Goal: Transaction & Acquisition: Purchase product/service

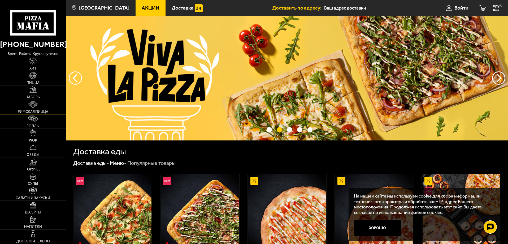
click at [41, 106] on link "Римская пицца" at bounding box center [33, 107] width 66 height 14
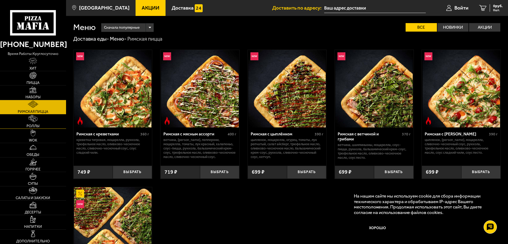
click at [45, 122] on link "Роллы" at bounding box center [33, 121] width 66 height 14
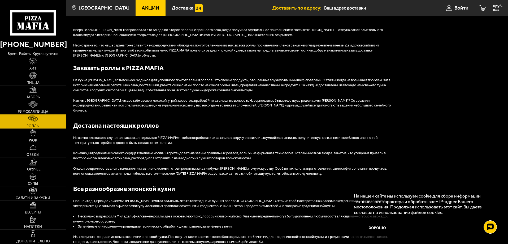
scroll to position [642, 0]
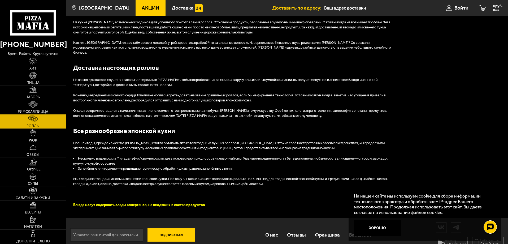
click at [42, 96] on link "Наборы" at bounding box center [33, 92] width 66 height 14
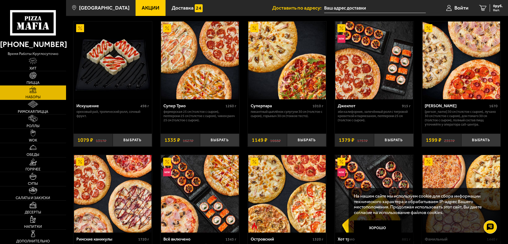
scroll to position [292, 0]
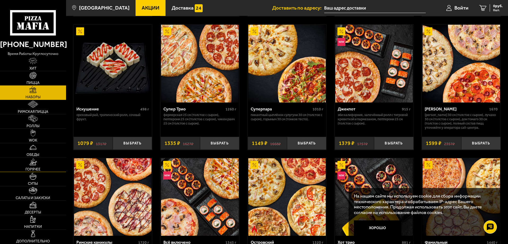
click at [48, 162] on link "Горячее" at bounding box center [33, 164] width 66 height 14
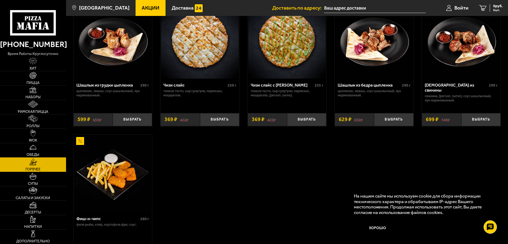
scroll to position [345, 0]
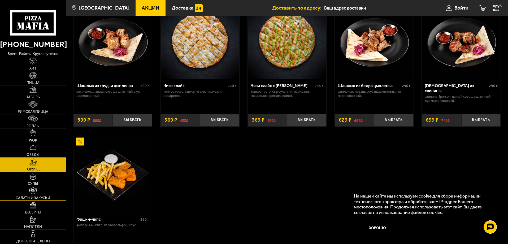
click at [43, 192] on link "Салаты и закуски" at bounding box center [33, 193] width 66 height 14
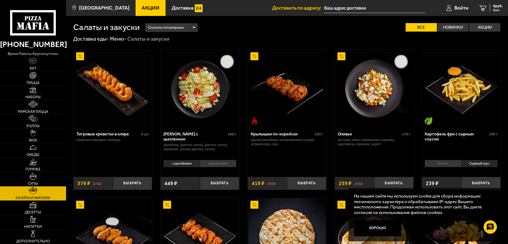
scroll to position [80, 0]
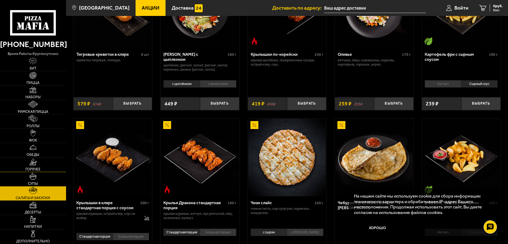
click at [39, 166] on link "Горячее" at bounding box center [33, 164] width 66 height 14
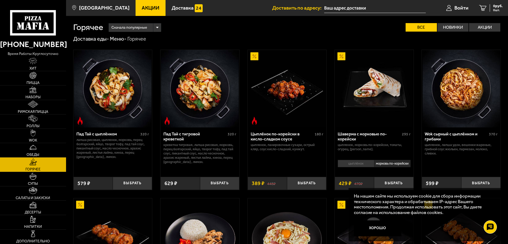
click at [359, 7] on input "text" at bounding box center [375, 8] width 102 height 10
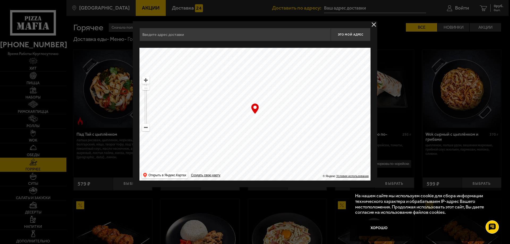
click at [346, 8] on div at bounding box center [255, 122] width 510 height 244
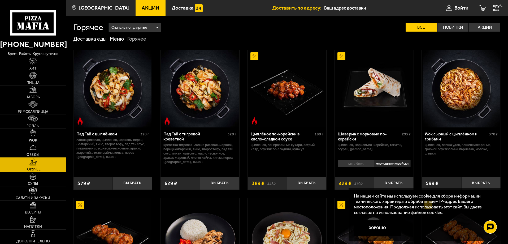
click at [340, 8] on input "text" at bounding box center [375, 8] width 102 height 10
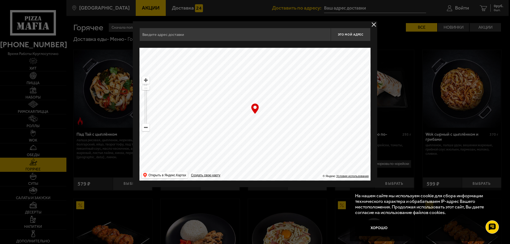
drag, startPoint x: 282, startPoint y: 127, endPoint x: 267, endPoint y: 88, distance: 41.3
click at [267, 88] on ymaps at bounding box center [254, 114] width 231 height 133
drag, startPoint x: 290, startPoint y: 128, endPoint x: 269, endPoint y: 76, distance: 56.6
click at [269, 76] on ymaps at bounding box center [254, 114] width 231 height 133
drag, startPoint x: 269, startPoint y: 116, endPoint x: 219, endPoint y: 87, distance: 58.3
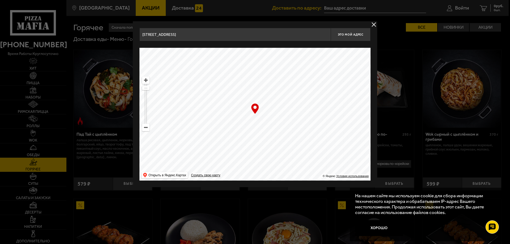
click at [219, 87] on ymaps at bounding box center [254, 114] width 231 height 133
drag, startPoint x: 288, startPoint y: 127, endPoint x: 235, endPoint y: 78, distance: 71.9
click at [235, 78] on ymaps at bounding box center [254, 114] width 231 height 133
drag, startPoint x: 272, startPoint y: 103, endPoint x: 312, endPoint y: 44, distance: 71.4
click at [312, 44] on div "[STREET_ADDRESS] Это мой адрес Найдите адрес перетащив карту … © Яндекс Условия…" at bounding box center [254, 104] width 231 height 153
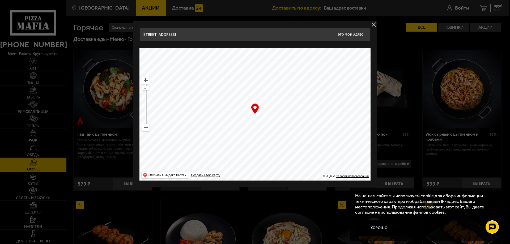
drag, startPoint x: 237, startPoint y: 104, endPoint x: 327, endPoint y: 76, distance: 93.6
click at [327, 76] on ymaps at bounding box center [254, 114] width 231 height 133
drag, startPoint x: 267, startPoint y: 115, endPoint x: 296, endPoint y: 82, distance: 43.7
click at [296, 82] on ymaps at bounding box center [254, 114] width 231 height 133
drag, startPoint x: 278, startPoint y: 96, endPoint x: 247, endPoint y: 153, distance: 65.4
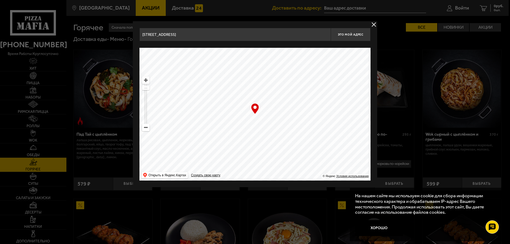
click at [247, 153] on ymaps at bounding box center [254, 114] width 231 height 133
drag, startPoint x: 272, startPoint y: 108, endPoint x: 269, endPoint y: 174, distance: 66.2
click at [269, 174] on ymaps at bounding box center [254, 114] width 231 height 133
drag, startPoint x: 269, startPoint y: 110, endPoint x: 303, endPoint y: 157, distance: 58.3
click at [303, 157] on ymaps at bounding box center [254, 114] width 231 height 133
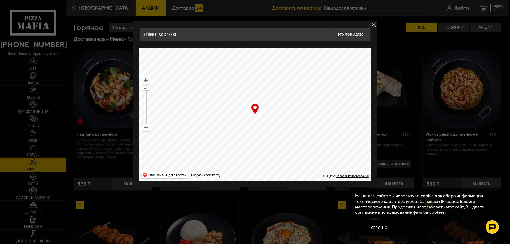
drag, startPoint x: 262, startPoint y: 125, endPoint x: 327, endPoint y: 151, distance: 70.6
click at [327, 151] on ymaps at bounding box center [254, 114] width 231 height 133
drag, startPoint x: 272, startPoint y: 148, endPoint x: 332, endPoint y: 122, distance: 65.8
click at [332, 122] on ymaps at bounding box center [254, 114] width 231 height 133
drag, startPoint x: 290, startPoint y: 129, endPoint x: 198, endPoint y: 62, distance: 113.9
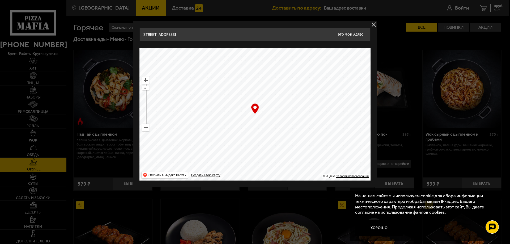
click at [198, 62] on ymaps at bounding box center [254, 114] width 231 height 133
drag, startPoint x: 279, startPoint y: 118, endPoint x: 203, endPoint y: 80, distance: 84.5
click at [203, 80] on ymaps at bounding box center [254, 114] width 231 height 133
drag, startPoint x: 305, startPoint y: 108, endPoint x: 205, endPoint y: 141, distance: 105.2
click at [205, 141] on ymaps at bounding box center [254, 114] width 231 height 133
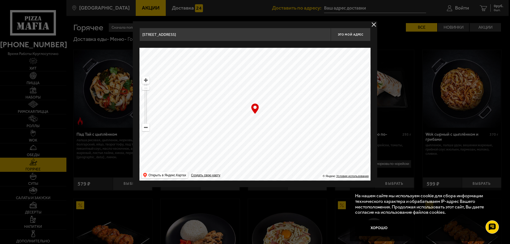
drag, startPoint x: 251, startPoint y: 96, endPoint x: 241, endPoint y: 76, distance: 22.2
click at [241, 76] on ymaps at bounding box center [254, 114] width 231 height 133
drag, startPoint x: 282, startPoint y: 100, endPoint x: 276, endPoint y: 68, distance: 32.4
click at [276, 68] on ymaps at bounding box center [254, 114] width 231 height 133
drag, startPoint x: 301, startPoint y: 107, endPoint x: 332, endPoint y: 78, distance: 42.5
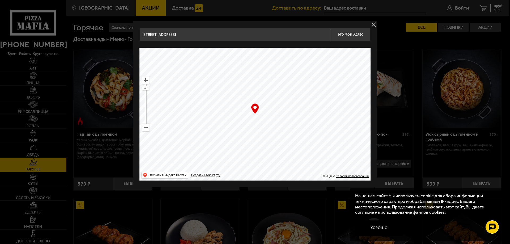
click at [336, 76] on ymaps at bounding box center [254, 114] width 231 height 133
drag, startPoint x: 275, startPoint y: 102, endPoint x: 278, endPoint y: 67, distance: 34.9
click at [278, 65] on ymaps at bounding box center [254, 114] width 231 height 133
drag, startPoint x: 303, startPoint y: 95, endPoint x: 332, endPoint y: 80, distance: 32.8
click at [332, 80] on ymaps at bounding box center [254, 114] width 231 height 133
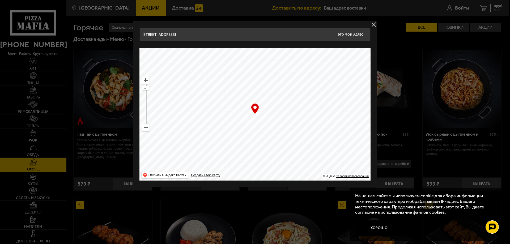
drag, startPoint x: 288, startPoint y: 113, endPoint x: 346, endPoint y: 96, distance: 60.0
click at [346, 96] on ymaps at bounding box center [254, 114] width 231 height 133
drag, startPoint x: 271, startPoint y: 120, endPoint x: 378, endPoint y: 135, distance: 107.5
drag, startPoint x: 288, startPoint y: 137, endPoint x: 349, endPoint y: 136, distance: 61.1
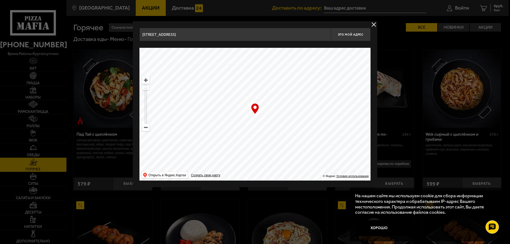
click at [349, 136] on ymaps at bounding box center [254, 114] width 231 height 133
drag, startPoint x: 265, startPoint y: 131, endPoint x: 345, endPoint y: 121, distance: 80.0
click at [345, 121] on ymaps at bounding box center [254, 114] width 231 height 133
drag, startPoint x: 247, startPoint y: 115, endPoint x: 336, endPoint y: 144, distance: 92.9
click at [336, 144] on ymaps at bounding box center [254, 114] width 231 height 133
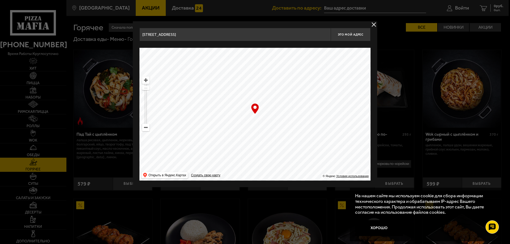
drag, startPoint x: 253, startPoint y: 130, endPoint x: 310, endPoint y: 172, distance: 70.4
click at [309, 172] on ymaps at bounding box center [254, 114] width 231 height 133
drag, startPoint x: 241, startPoint y: 144, endPoint x: 186, endPoint y: 160, distance: 57.4
click at [192, 165] on ymaps at bounding box center [254, 114] width 231 height 133
click at [205, 39] on input "[STREET_ADDRESS]" at bounding box center [234, 34] width 191 height 13
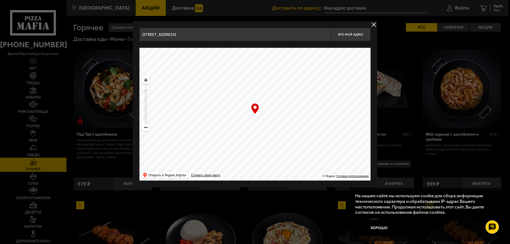
drag, startPoint x: 174, startPoint y: 35, endPoint x: 139, endPoint y: 37, distance: 35.9
click at [139, 37] on div "[STREET_ADDRESS] Это мой адрес Найдите адрес перетащив карту … © Яндекс Условия…" at bounding box center [255, 104] width 244 height 166
drag, startPoint x: 154, startPoint y: 34, endPoint x: 131, endPoint y: 37, distance: 23.4
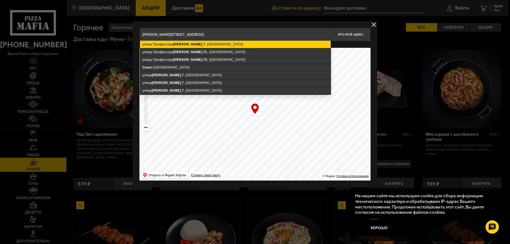
click at [169, 46] on ymaps "[STREET_ADDRESS][PERSON_NAME]" at bounding box center [235, 44] width 191 height 7
type input "[STREET_ADDRESS][PERSON_NAME]"
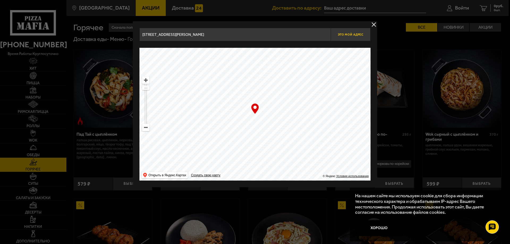
click at [349, 35] on span "Это мой адрес" at bounding box center [350, 34] width 25 height 3
type input "[STREET_ADDRESS][PERSON_NAME]"
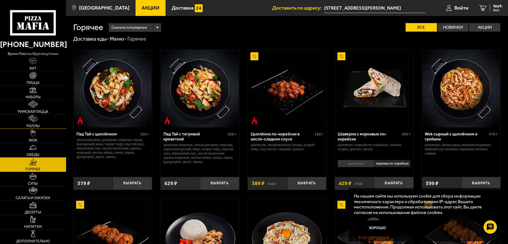
click at [42, 125] on link "Роллы" at bounding box center [33, 121] width 66 height 14
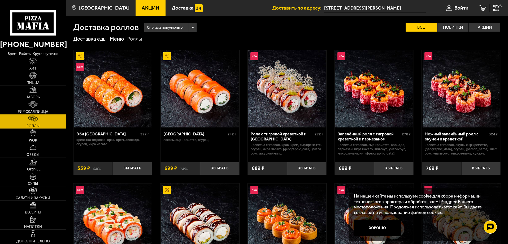
click at [47, 96] on link "Наборы" at bounding box center [33, 92] width 66 height 14
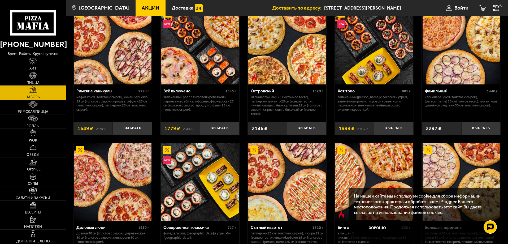
scroll to position [448, 0]
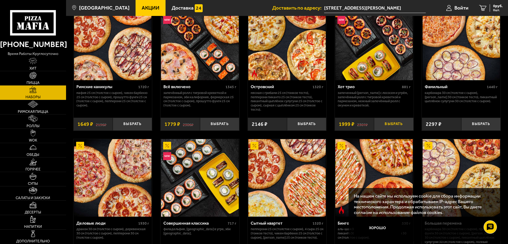
click at [393, 127] on button "Выбрать" at bounding box center [393, 124] width 39 height 13
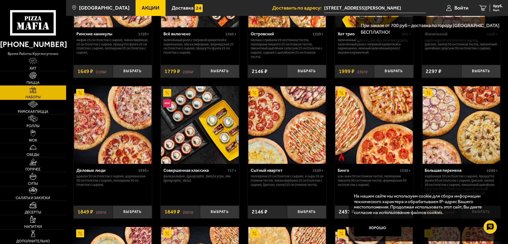
scroll to position [501, 0]
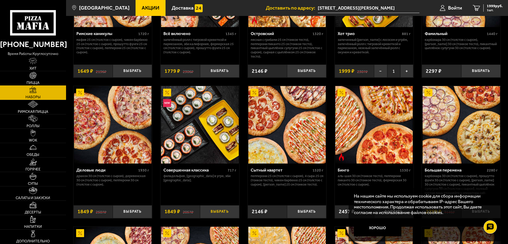
click at [222, 211] on button "Выбрать" at bounding box center [219, 211] width 39 height 13
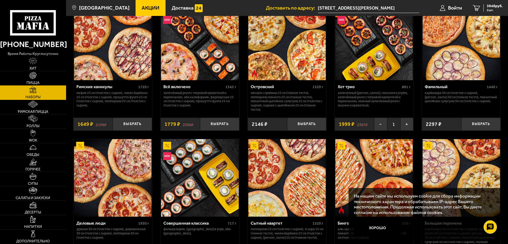
scroll to position [421, 0]
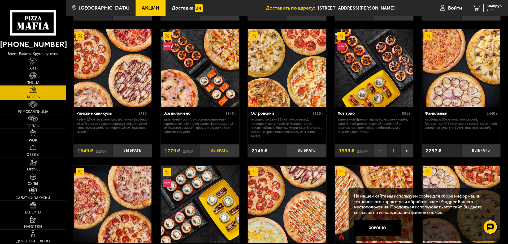
click at [223, 153] on button "Выбрать" at bounding box center [219, 150] width 39 height 13
click at [40, 154] on link "Обеды" at bounding box center [33, 150] width 66 height 14
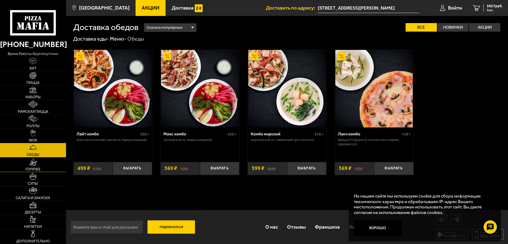
click at [39, 169] on span "Горячее" at bounding box center [32, 170] width 15 height 4
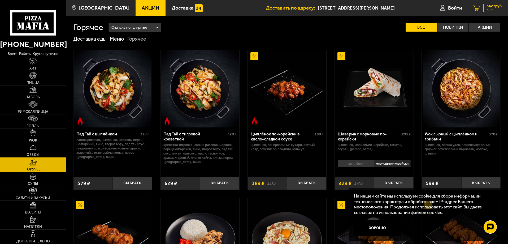
click at [492, 9] on span "3 шт." at bounding box center [495, 9] width 16 height 3
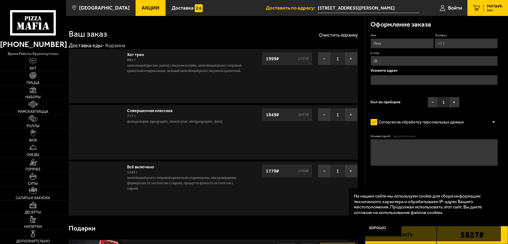
type input "[STREET_ADDRESS][PERSON_NAME]"
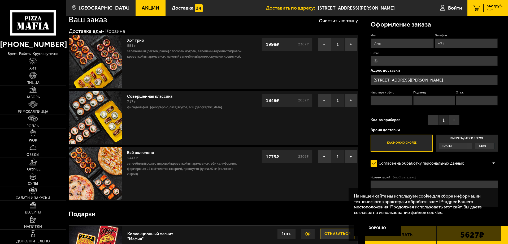
scroll to position [27, 0]
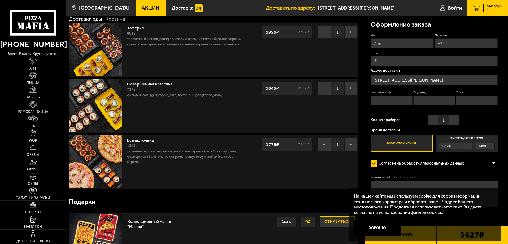
click at [36, 166] on link "Горячее" at bounding box center [33, 164] width 66 height 14
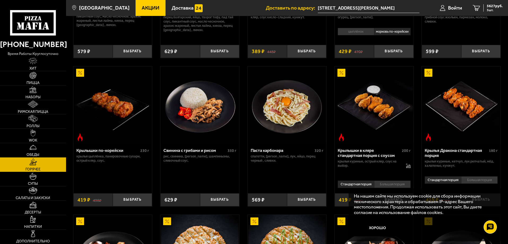
scroll to position [125, 0]
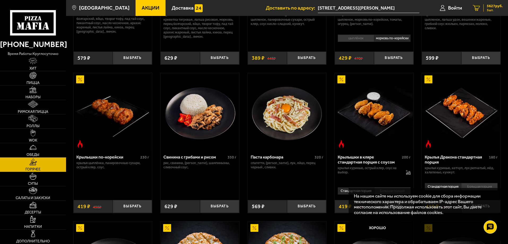
click at [491, 8] on span "5627 руб." at bounding box center [495, 6] width 16 height 4
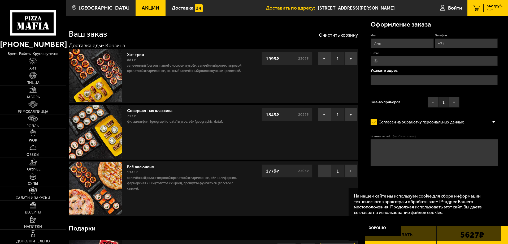
type input "[STREET_ADDRESS][PERSON_NAME]"
